Goal: Information Seeking & Learning: Learn about a topic

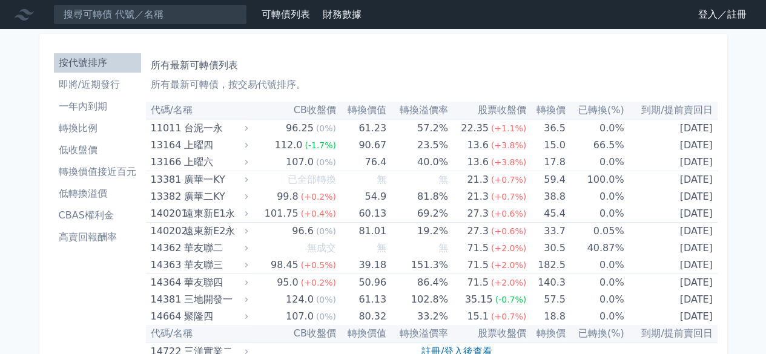
click at [701, 13] on link "登入／註冊" at bounding box center [723, 14] width 68 height 19
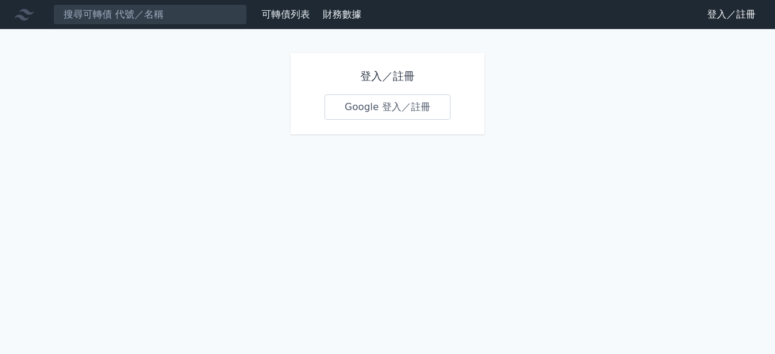
click at [347, 114] on link "Google 登入／註冊" at bounding box center [388, 107] width 126 height 25
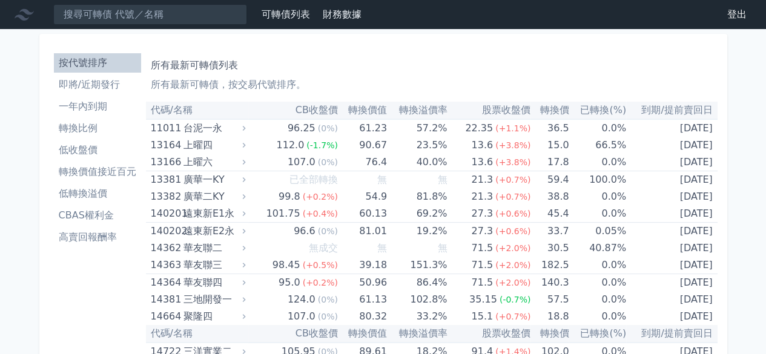
click at [109, 90] on li "即將/近期發行" at bounding box center [97, 85] width 87 height 15
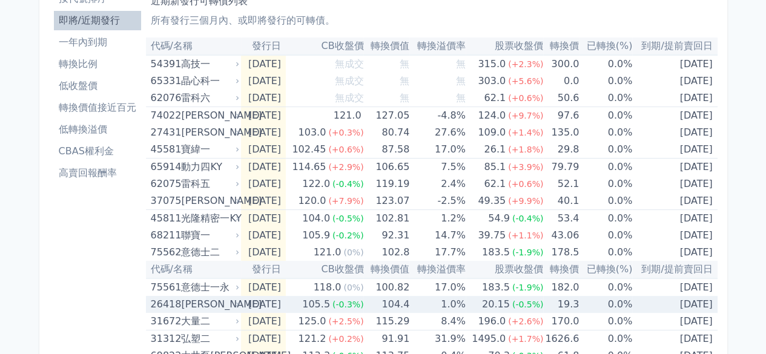
scroll to position [64, 0]
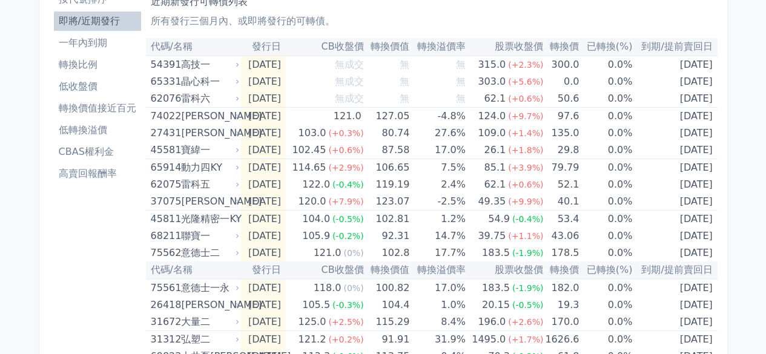
click at [96, 128] on li "低轉換溢價" at bounding box center [97, 130] width 87 height 15
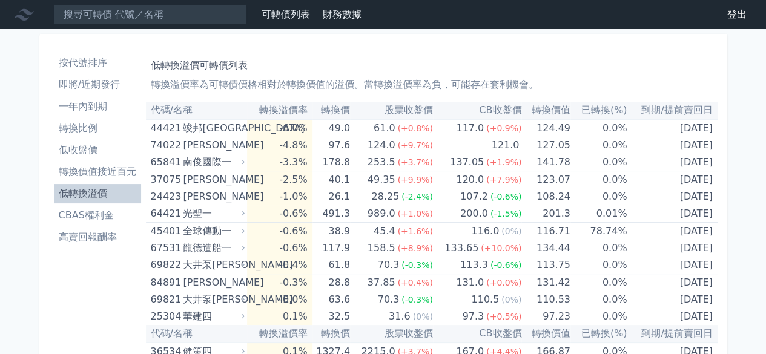
click at [118, 176] on li "轉換價值接近百元" at bounding box center [97, 172] width 87 height 15
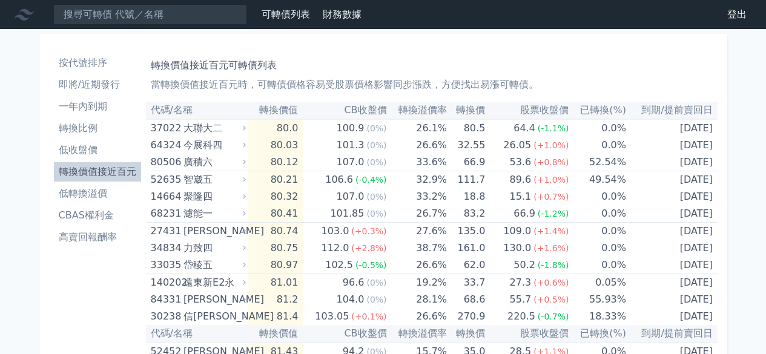
click at [99, 64] on li "按代號排序" at bounding box center [97, 63] width 87 height 15
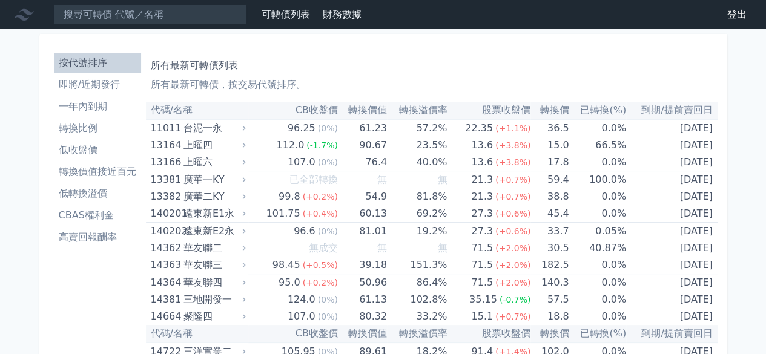
click at [105, 85] on li "即將/近期發行" at bounding box center [97, 85] width 87 height 15
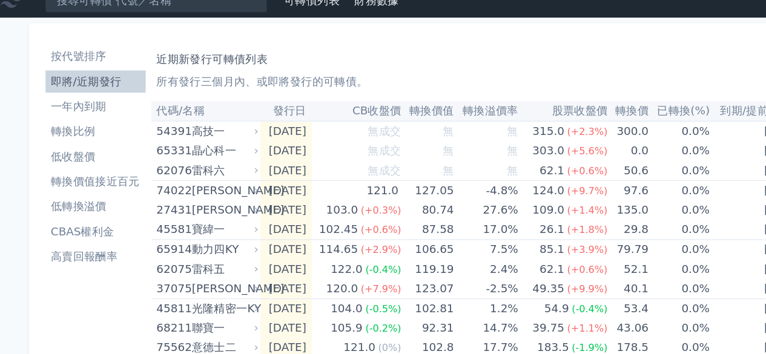
click at [99, 67] on li "按代號排序" at bounding box center [97, 63] width 87 height 15
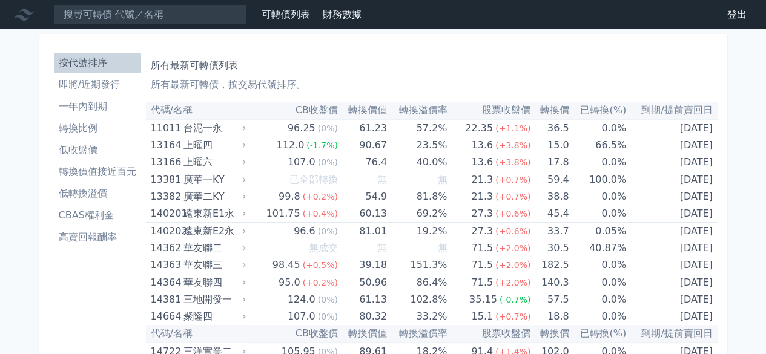
click at [111, 90] on li "即將/近期發行" at bounding box center [97, 85] width 87 height 15
